Goal: Task Accomplishment & Management: Use online tool/utility

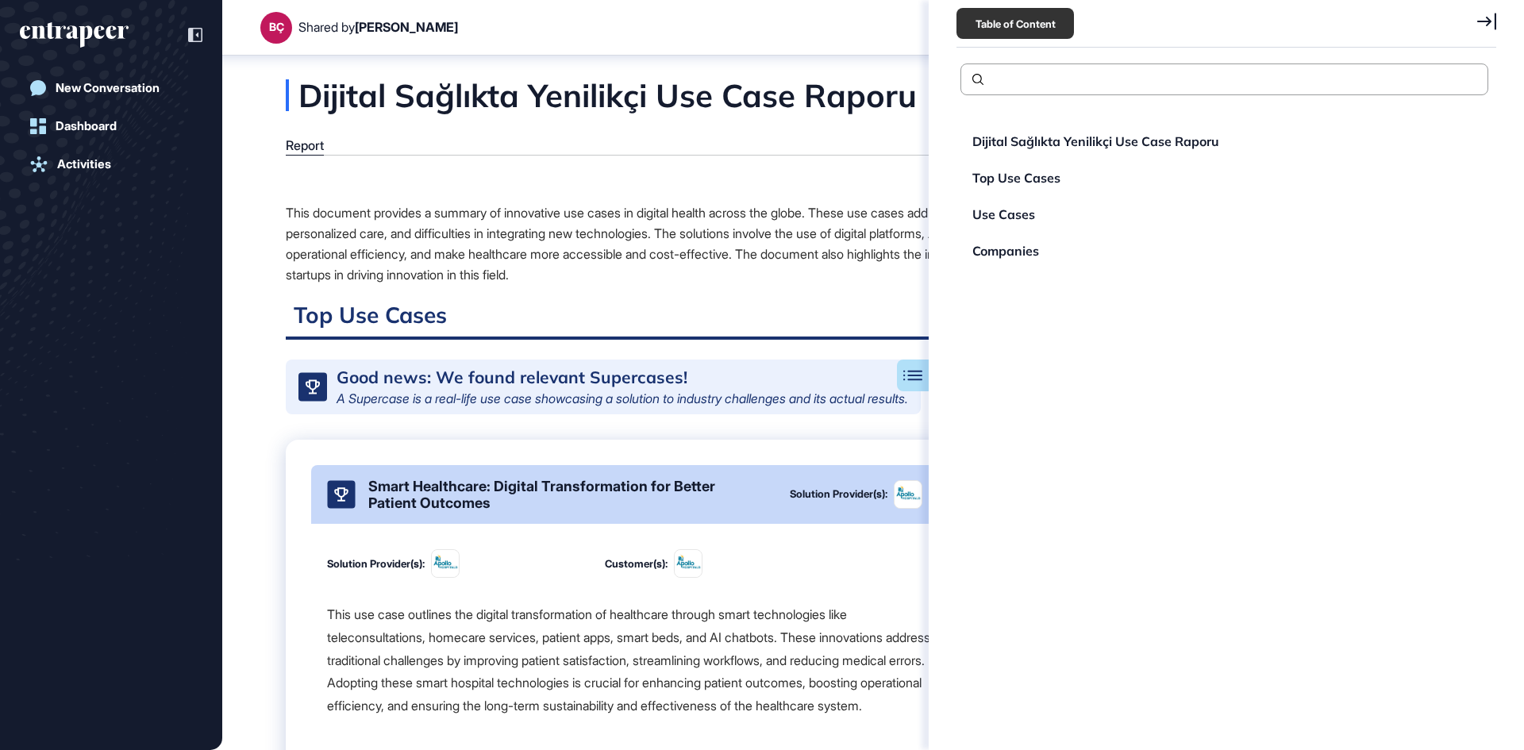
scroll to position [7, 1]
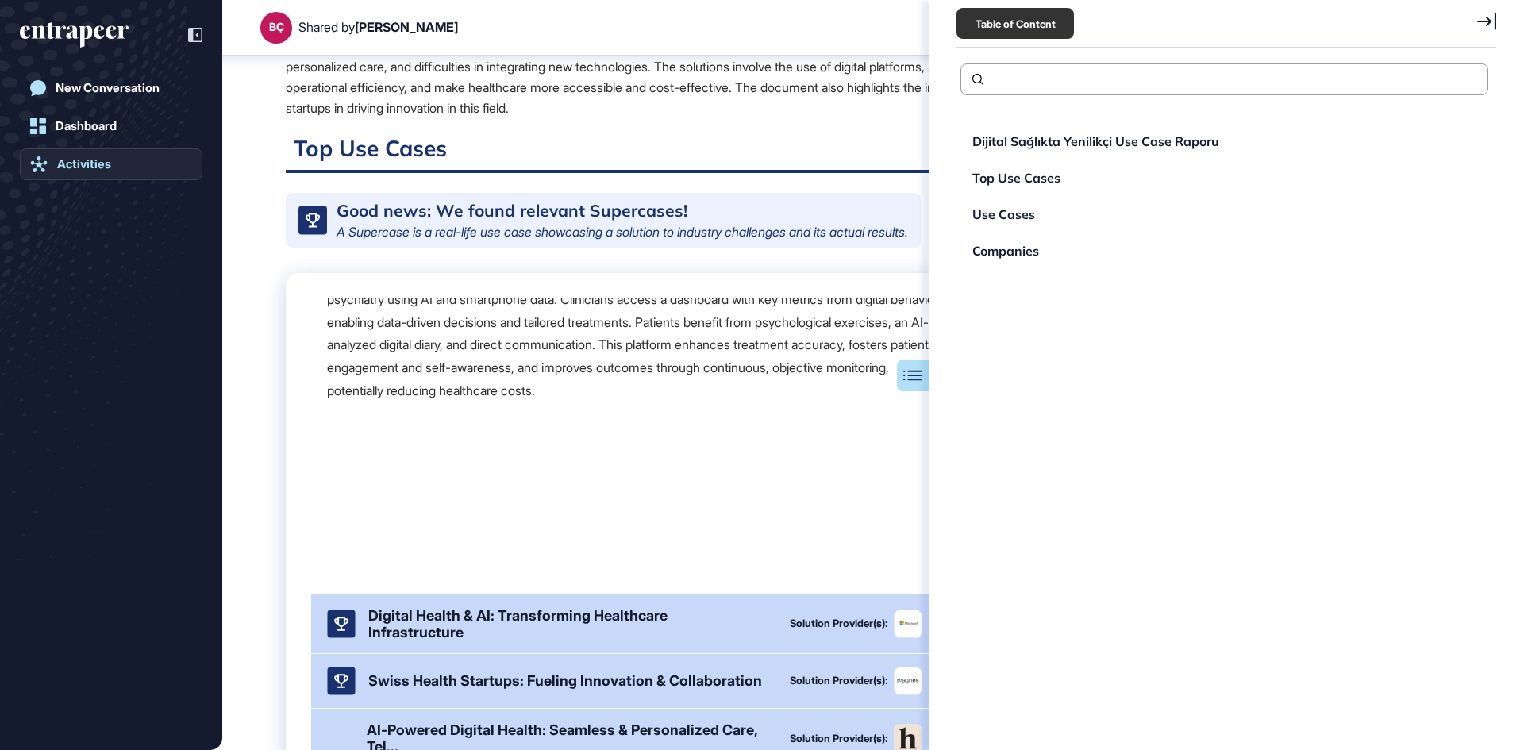
click at [108, 161] on div "Activities" at bounding box center [84, 164] width 54 height 14
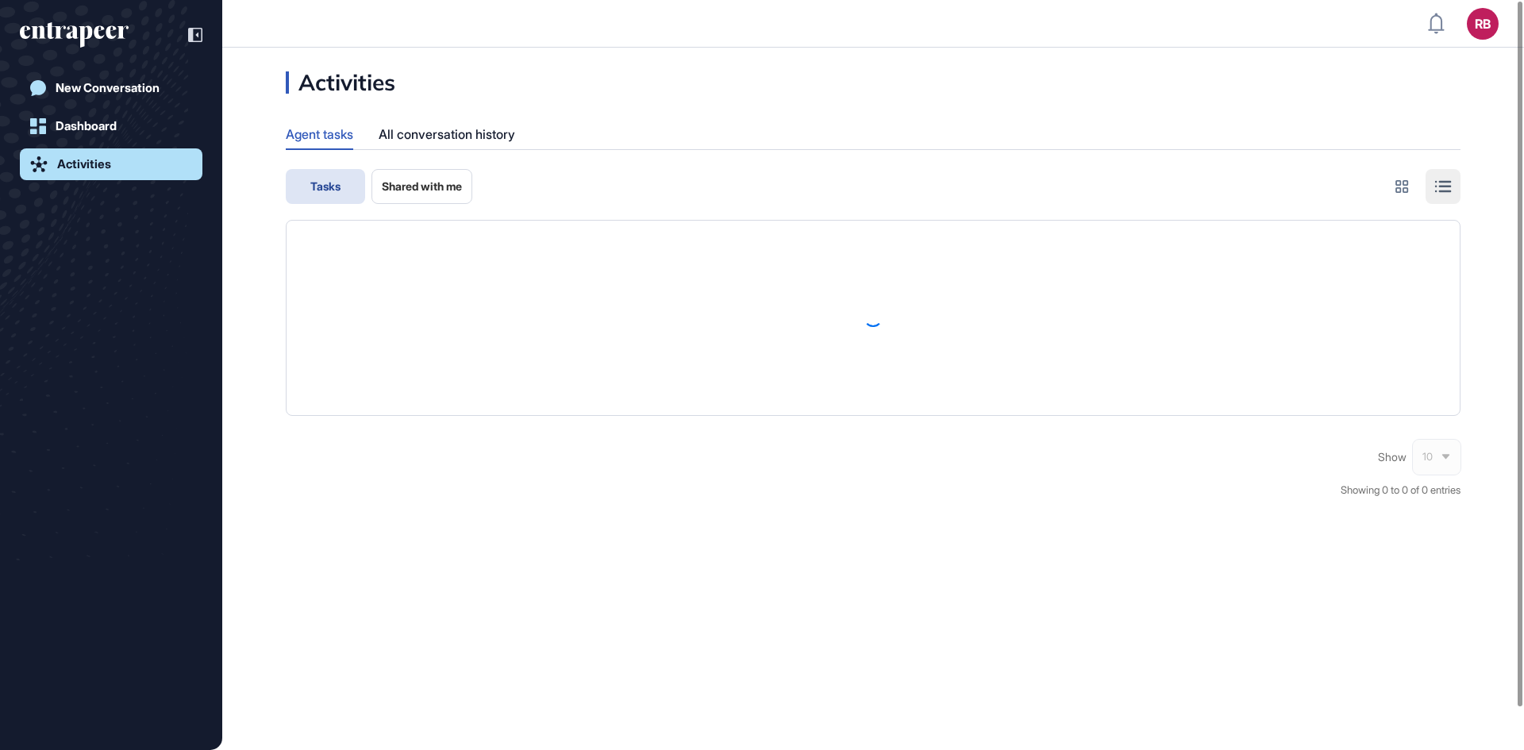
click at [328, 138] on div "Agent tasks" at bounding box center [319, 133] width 67 height 29
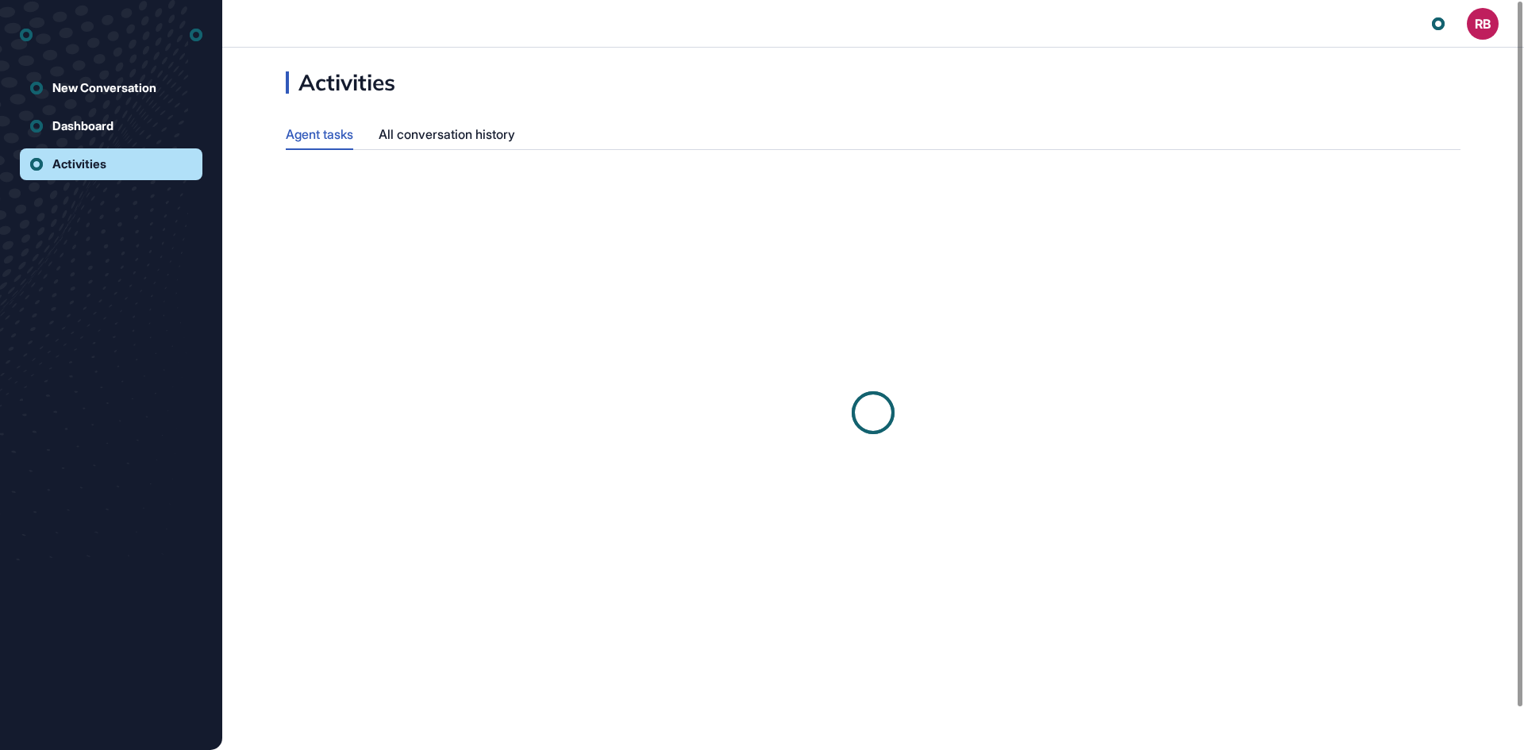
scroll to position [1, 1]
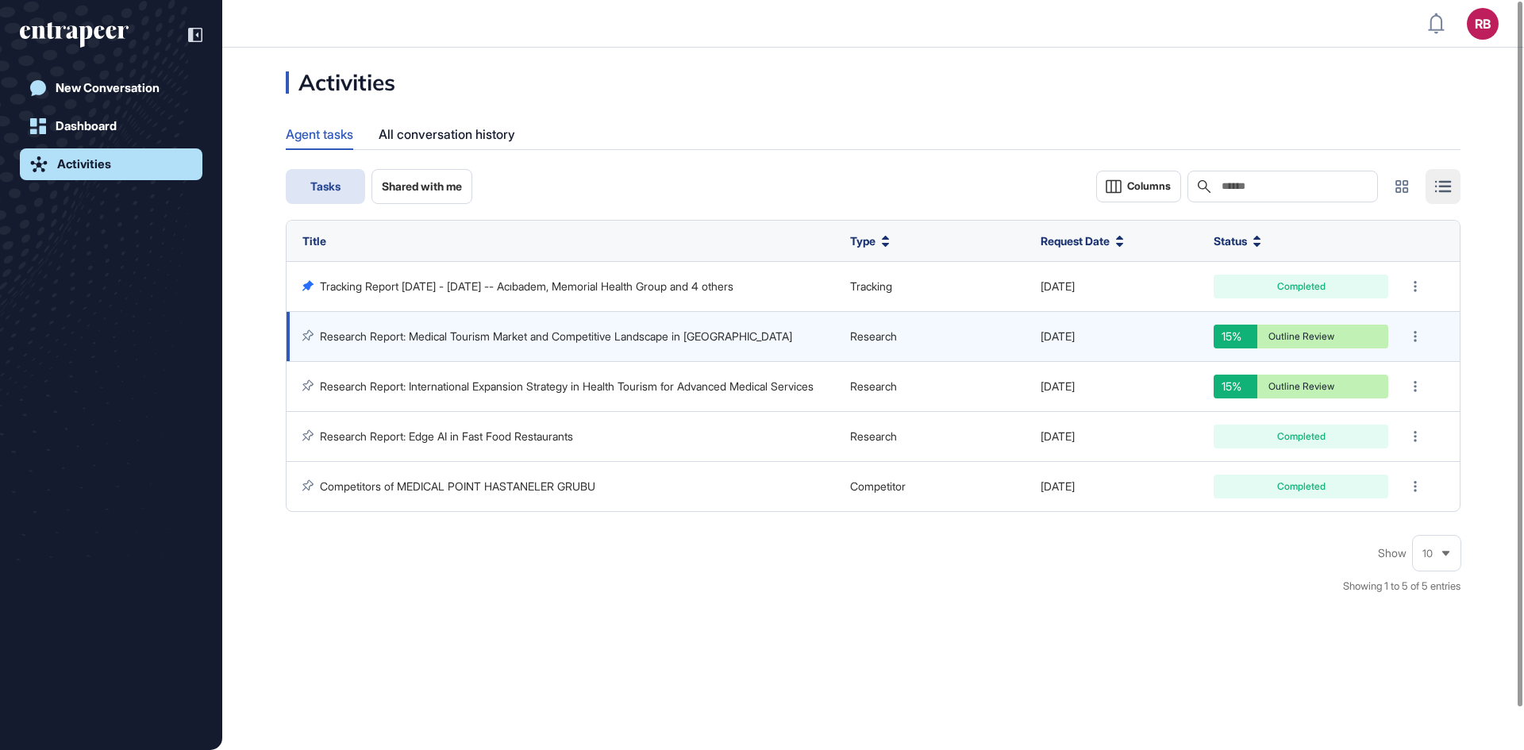
click at [394, 349] on td "Research Report: Medical Tourism Market and Competitive Landscape in [GEOGRAPHI…" at bounding box center [565, 337] width 556 height 50
click at [418, 331] on link "Research Report: Medical Tourism Market and Competitive Landscape in [GEOGRAPHI…" at bounding box center [556, 335] width 472 height 13
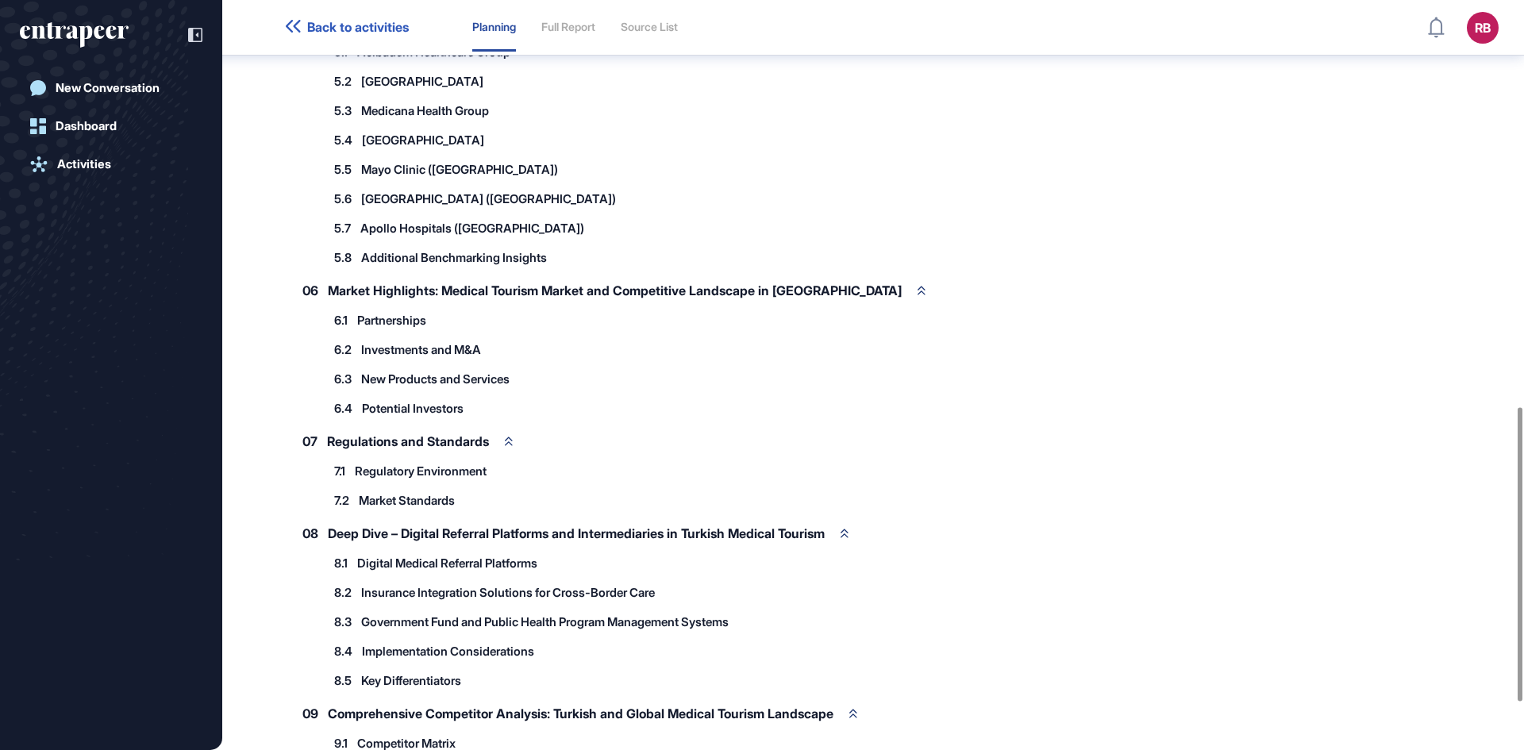
scroll to position [564, 0]
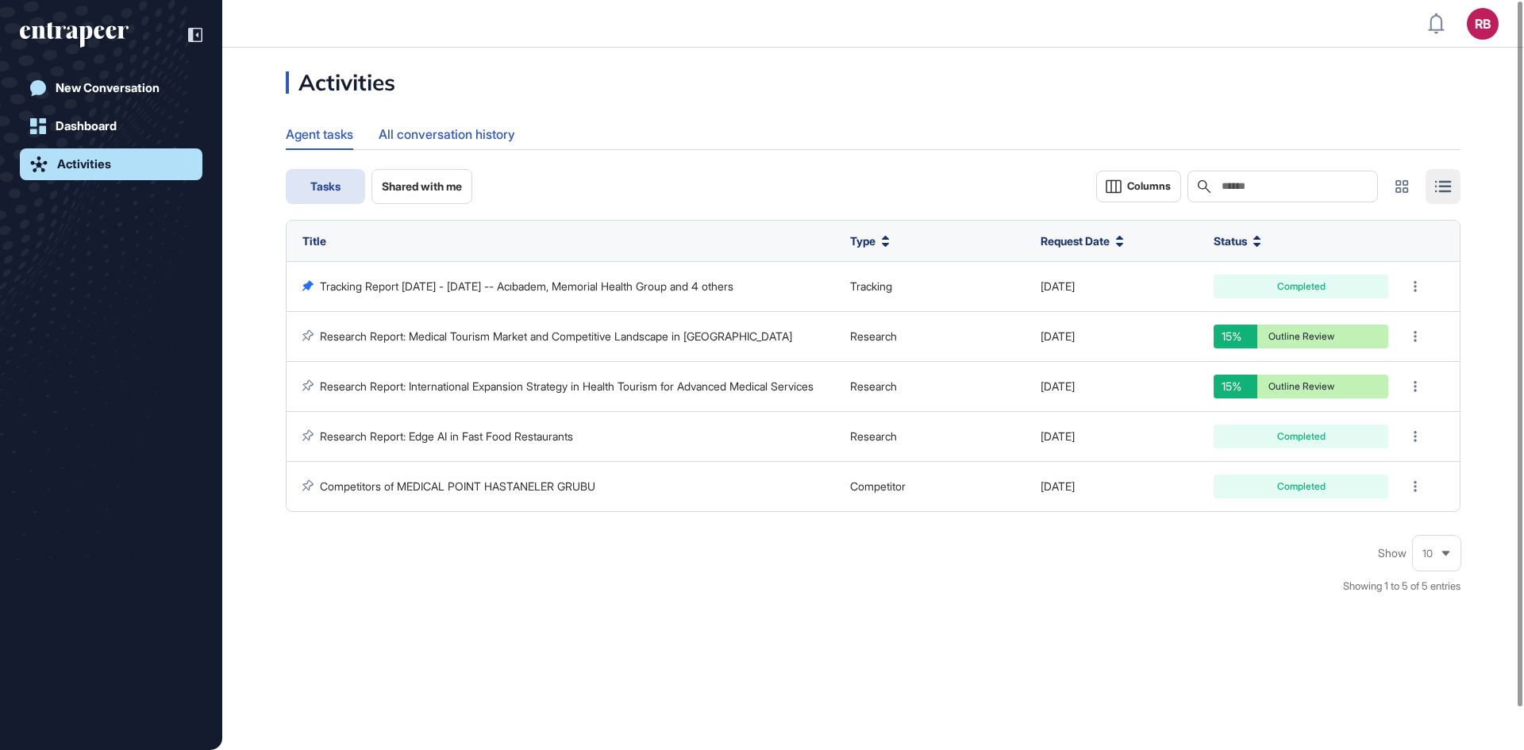
click at [492, 133] on div "All conversation history" at bounding box center [447, 134] width 137 height 31
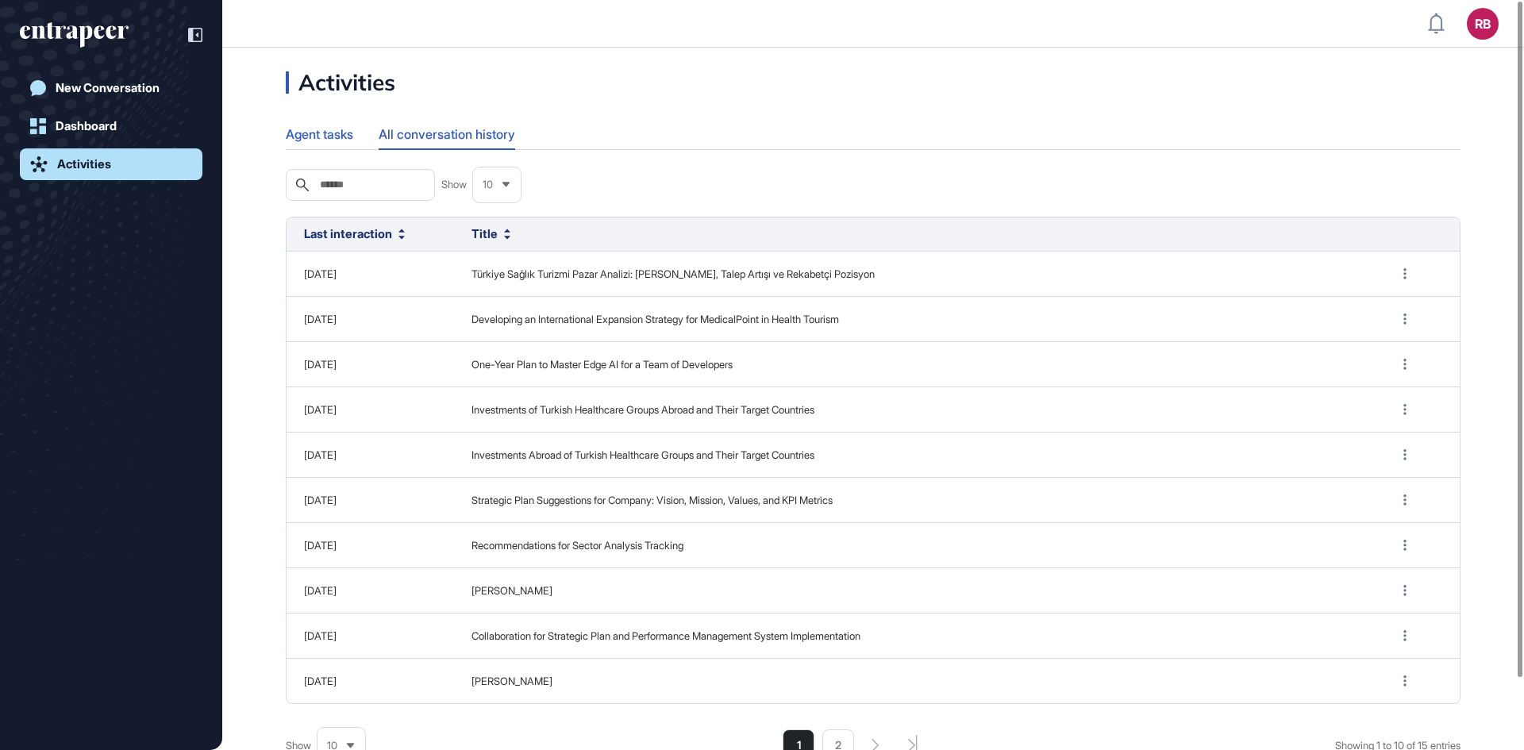
click at [321, 122] on div "Agent tasks" at bounding box center [319, 134] width 67 height 31
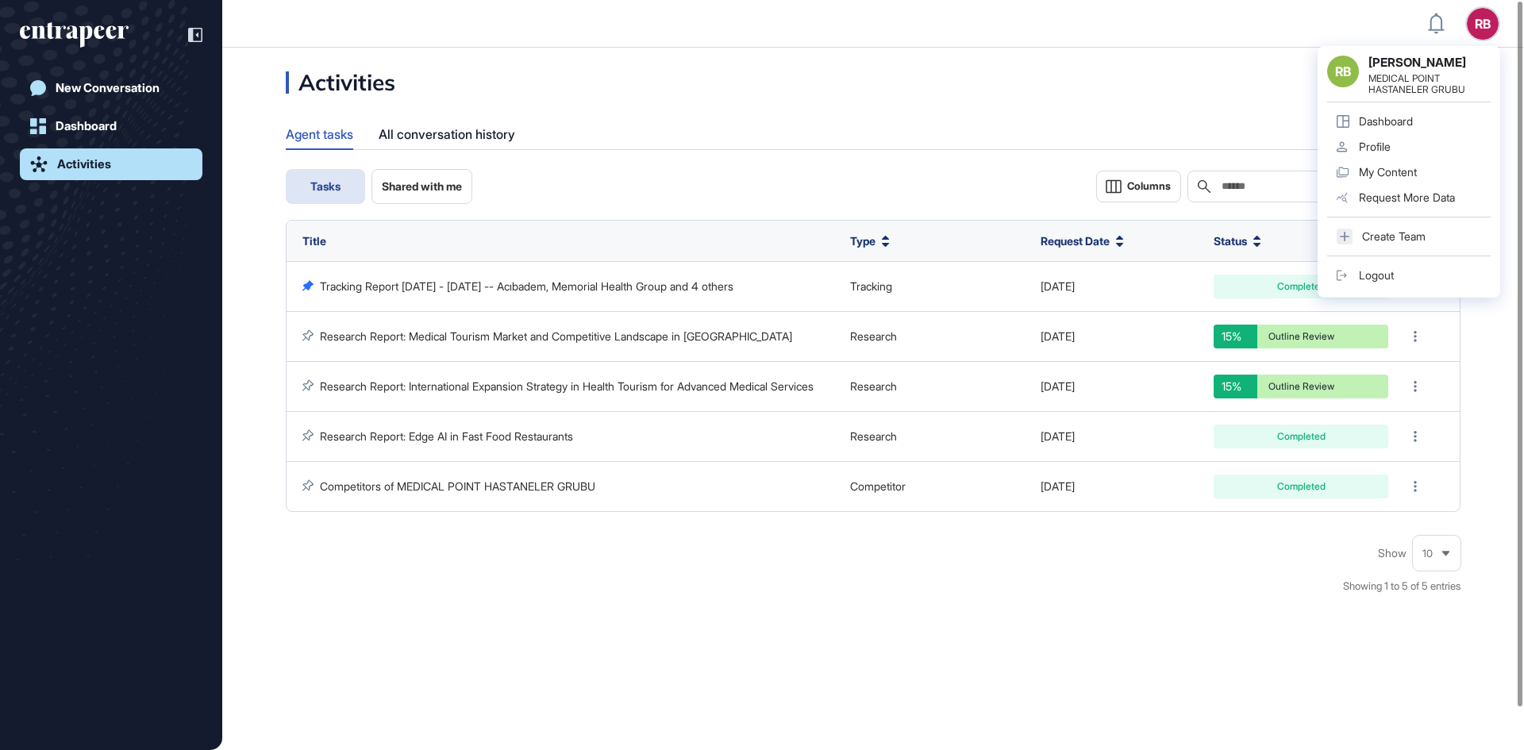
click at [820, 54] on div "Activities Agent tasks All conversation history Tasks Shared with me Columns Se…" at bounding box center [873, 399] width 1302 height 703
